Goal: Information Seeking & Learning: Learn about a topic

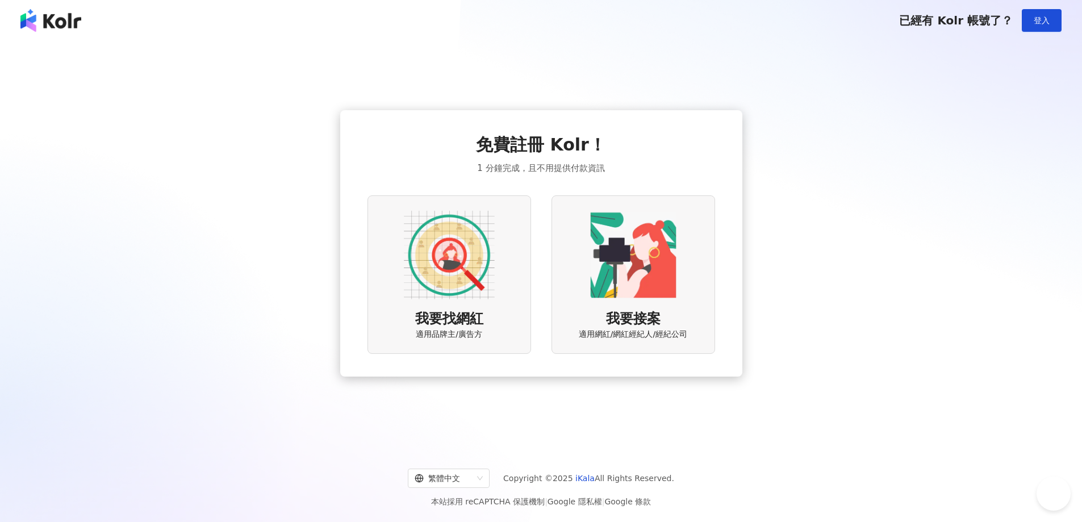
click at [469, 269] on img at bounding box center [449, 255] width 91 height 91
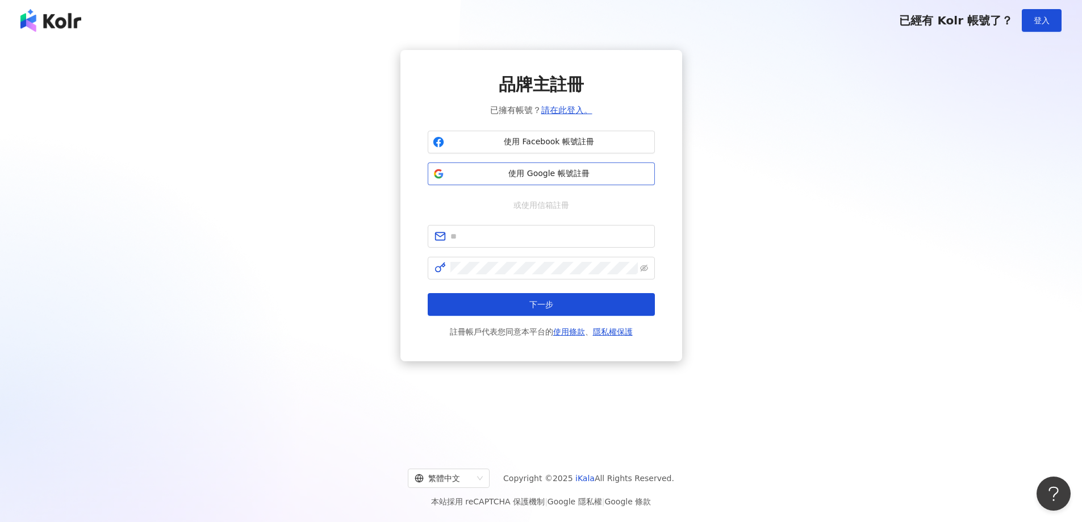
click at [549, 179] on span "使用 Google 帳號註冊" at bounding box center [549, 173] width 201 height 11
click at [510, 168] on span "使用 Google 帳號註冊" at bounding box center [549, 173] width 201 height 11
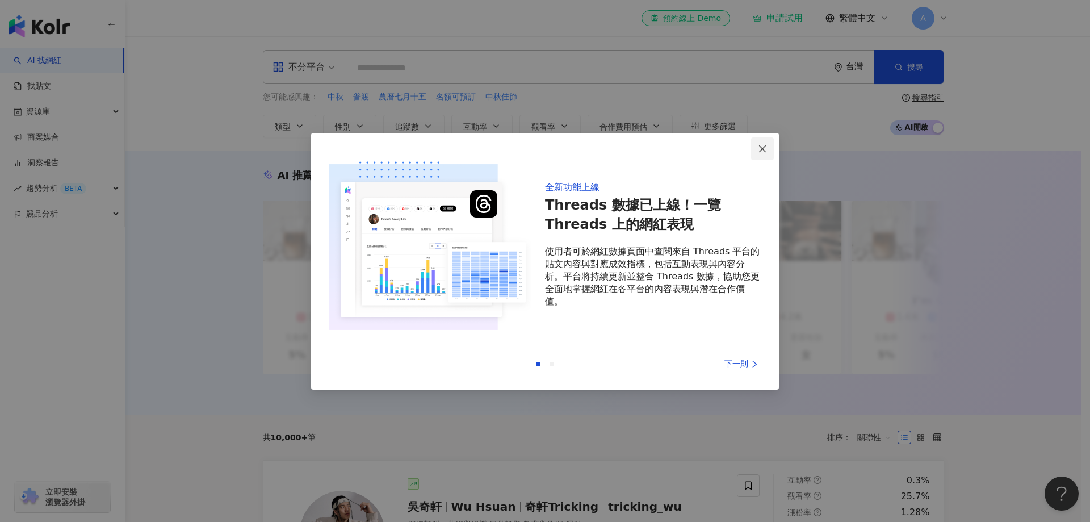
click at [760, 146] on icon "close" at bounding box center [762, 148] width 9 height 9
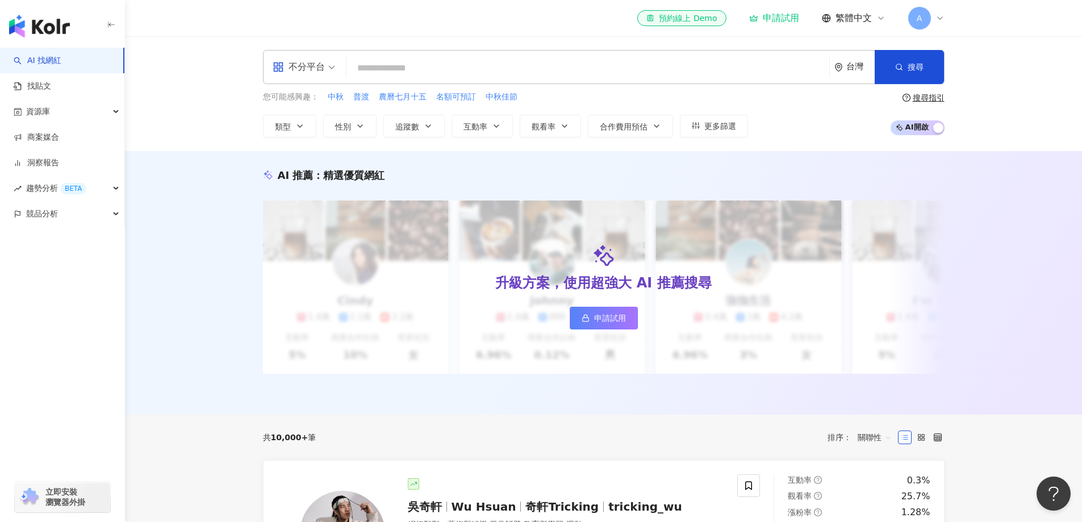
click at [405, 68] on input "search" at bounding box center [588, 68] width 474 height 22
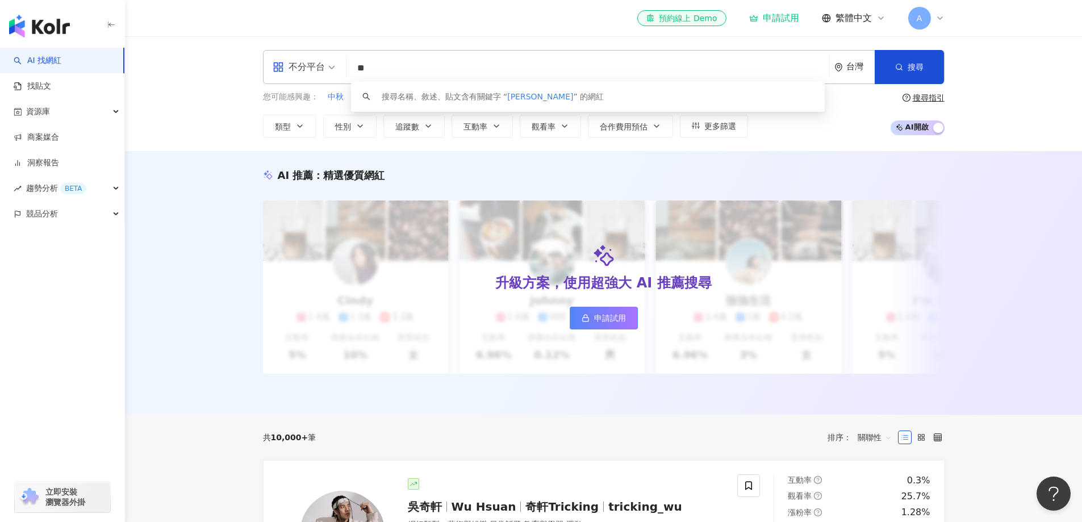
type input "*"
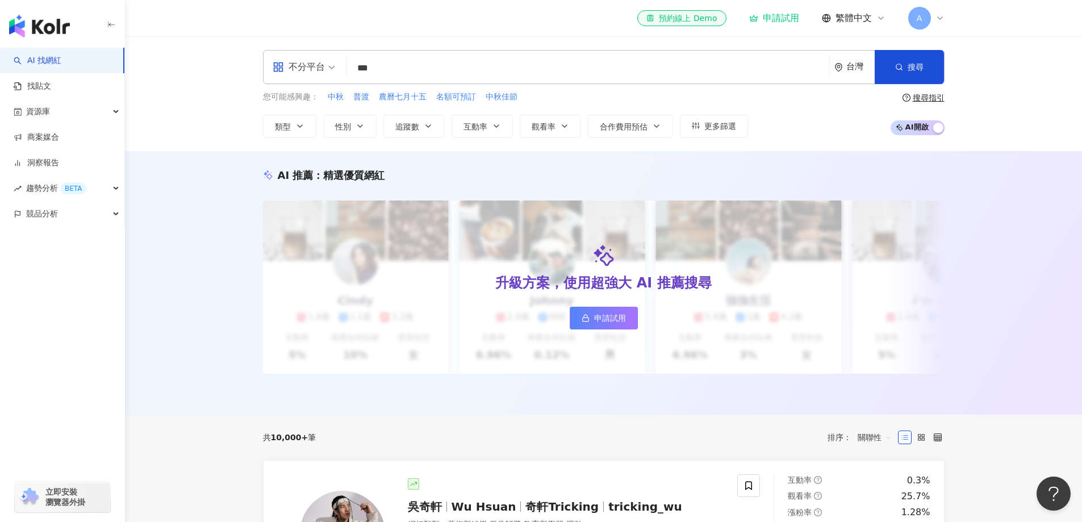
type input "*"
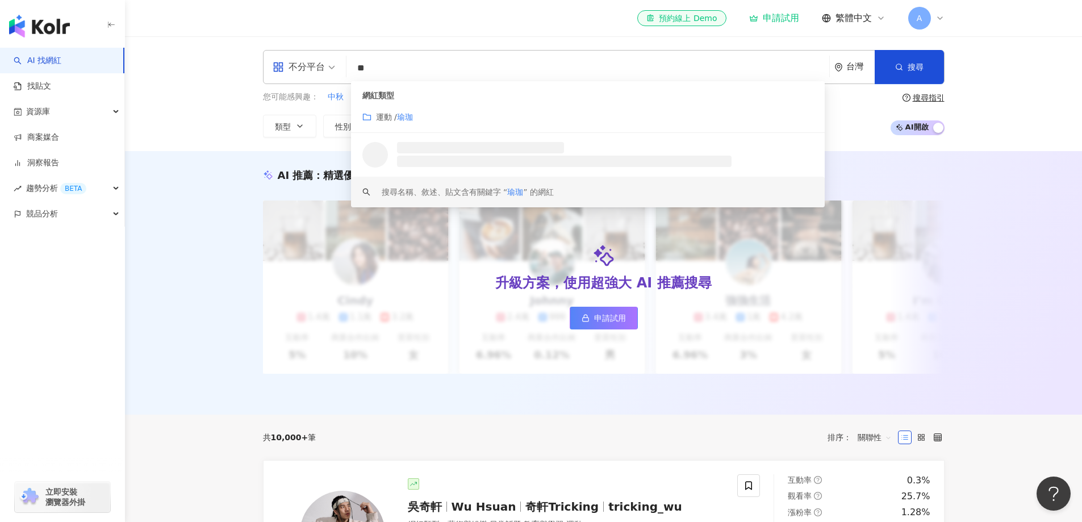
click at [332, 65] on span "不分平台" at bounding box center [304, 67] width 62 height 18
type input "**"
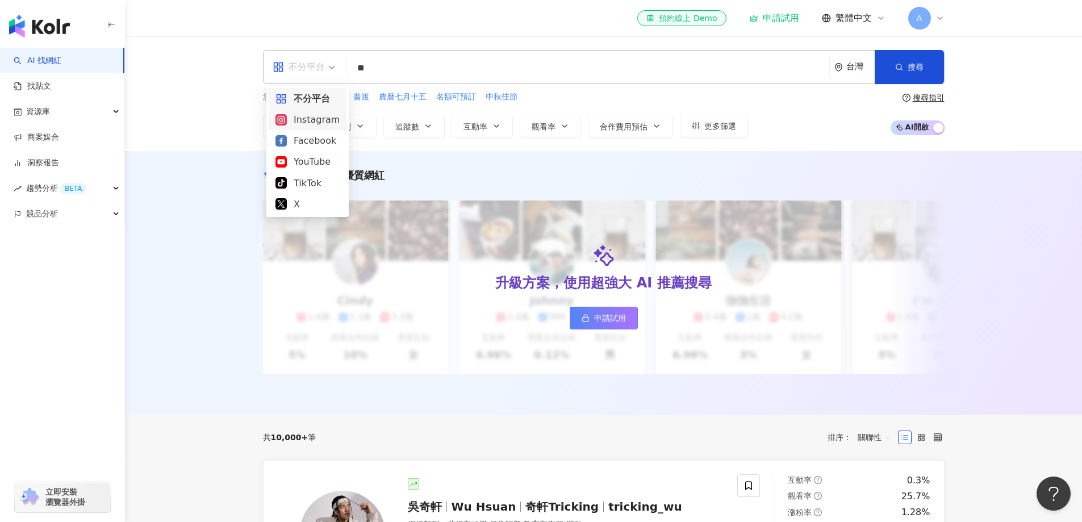
click at [316, 118] on div "Instagram" at bounding box center [307, 119] width 64 height 14
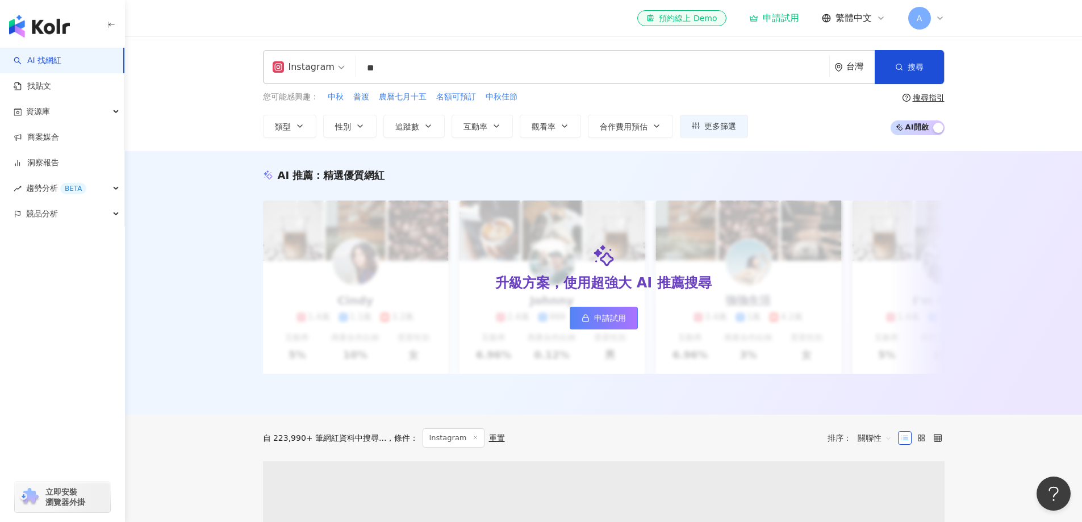
click at [416, 65] on input "**" at bounding box center [593, 68] width 464 height 22
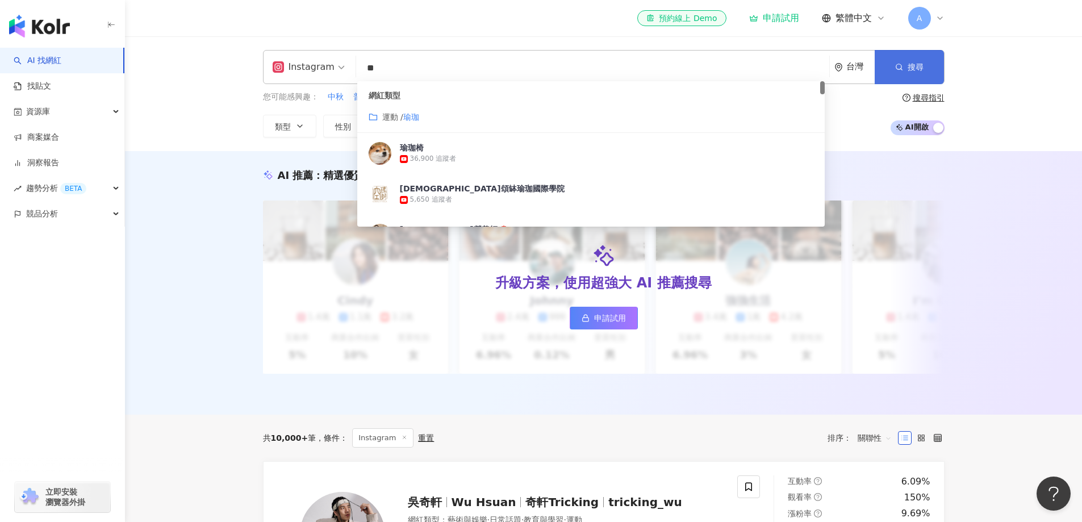
click at [896, 71] on span "button" at bounding box center [899, 66] width 8 height 9
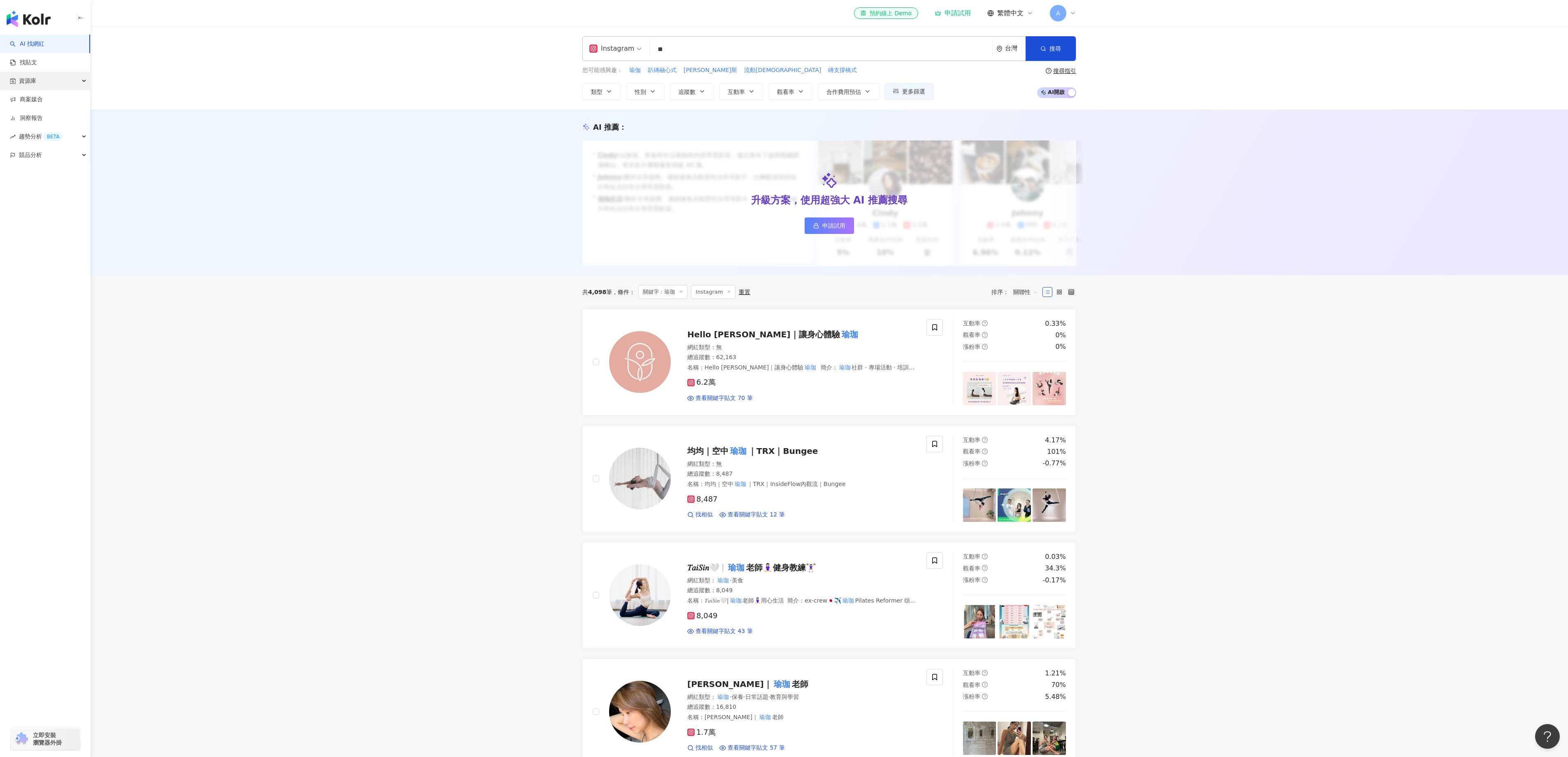
click at [78, 85] on div "資源庫" at bounding box center [45, 81] width 90 height 19
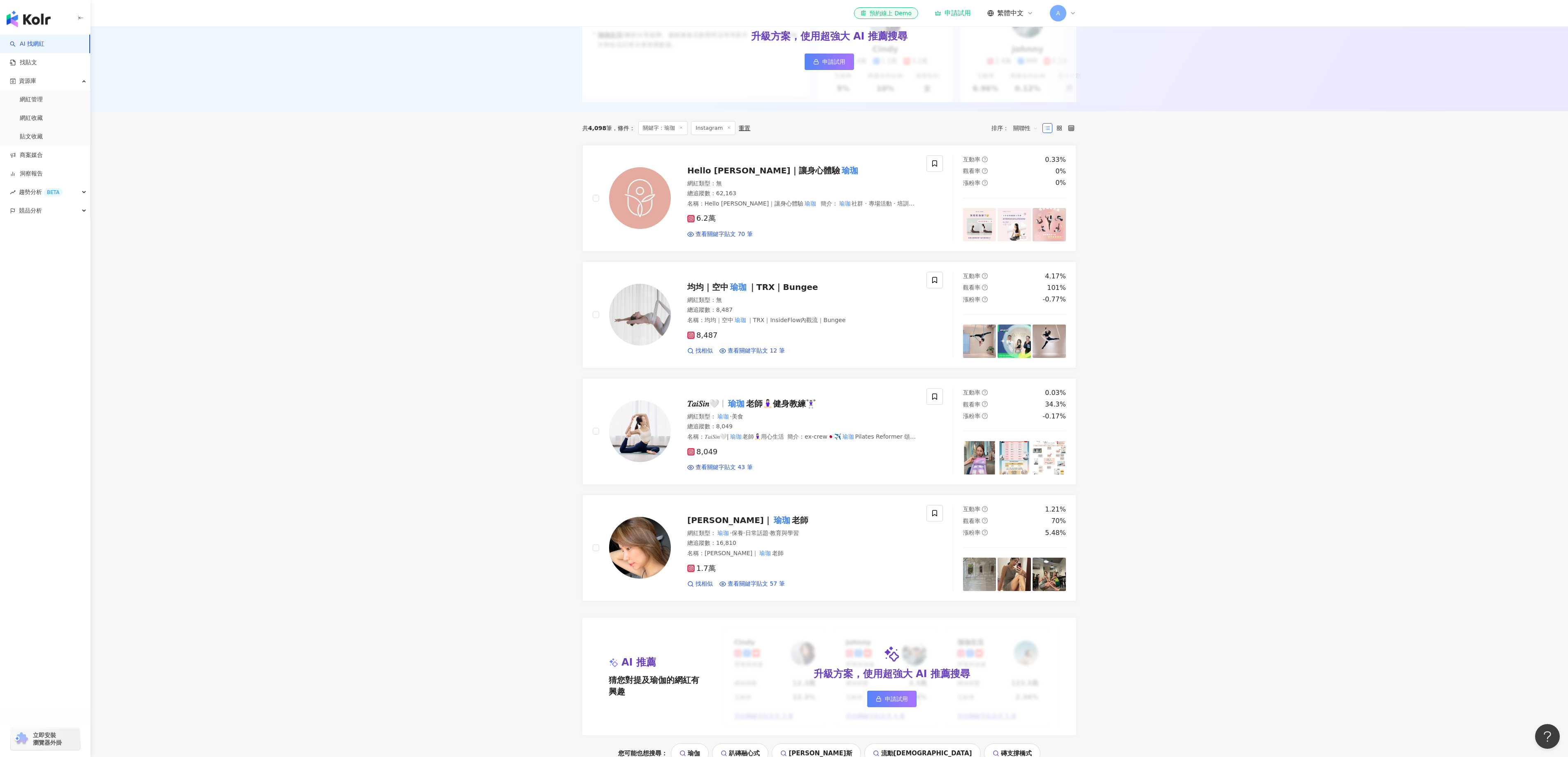
scroll to position [165, 0]
